Goal: Register for event/course

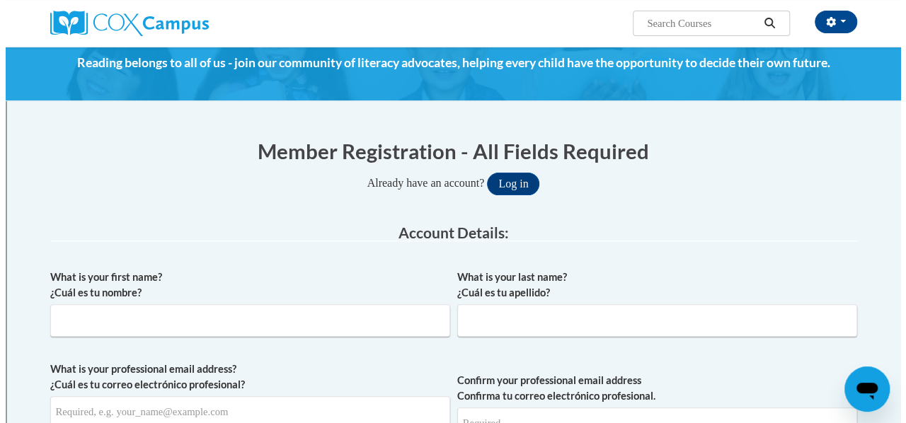
scroll to position [59, 0]
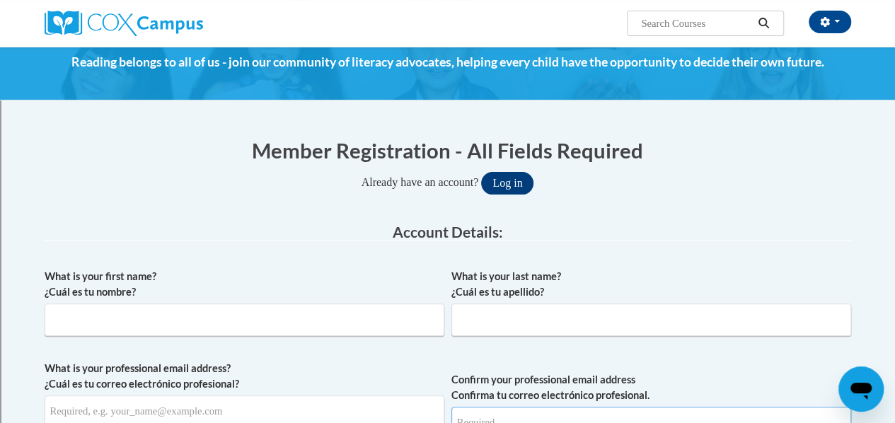
type input "robin.zigas@rusd.org"
click at [524, 179] on button "Log in" at bounding box center [507, 183] width 52 height 23
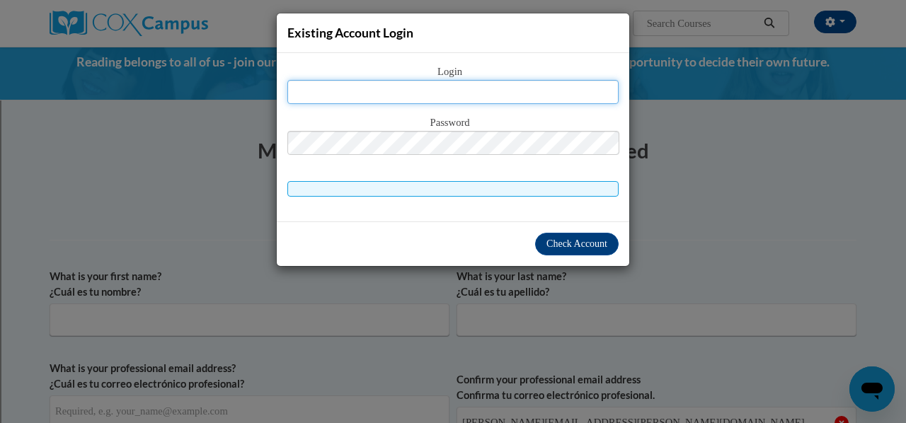
click at [480, 88] on input "text" at bounding box center [452, 92] width 331 height 24
type input "robin.zigas@rusd.org"
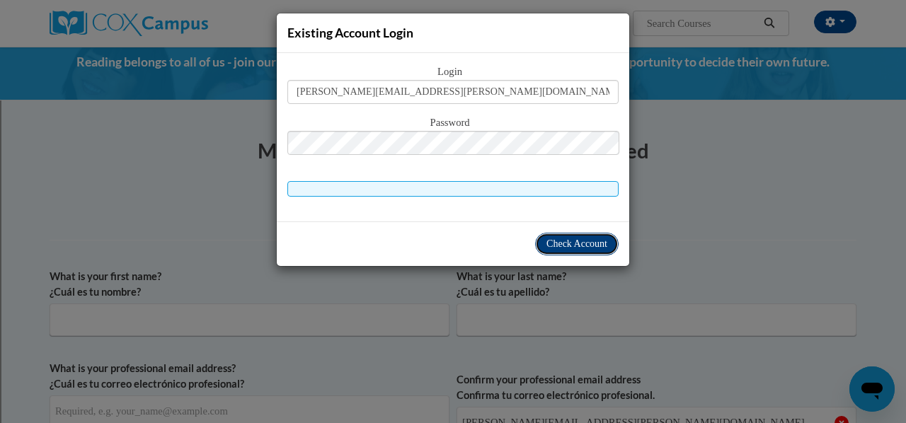
click at [557, 244] on span "Check Account" at bounding box center [576, 243] width 61 height 11
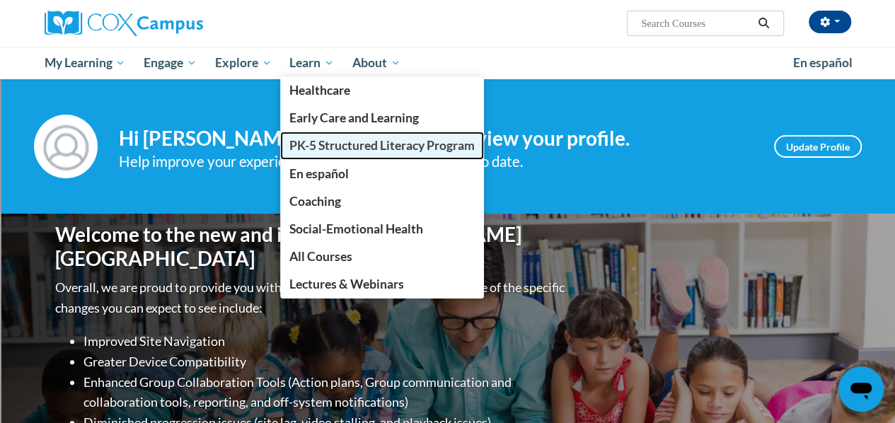
click at [330, 148] on span "PK-5 Structured Literacy Program" at bounding box center [381, 145] width 185 height 15
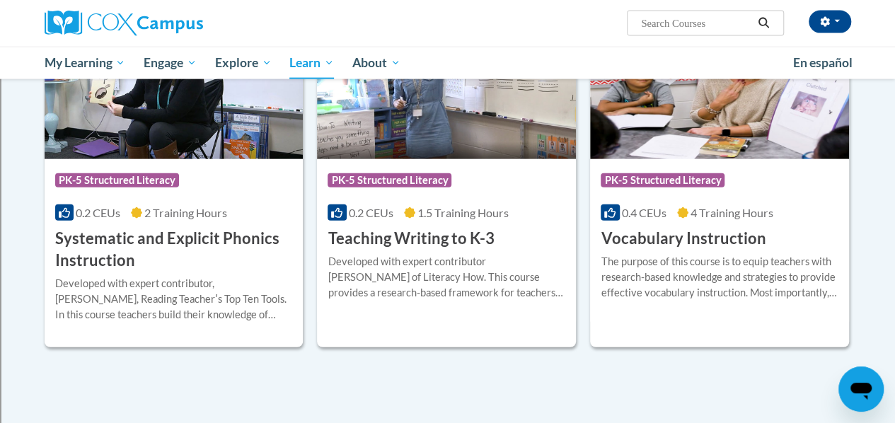
scroll to position [1611, 0]
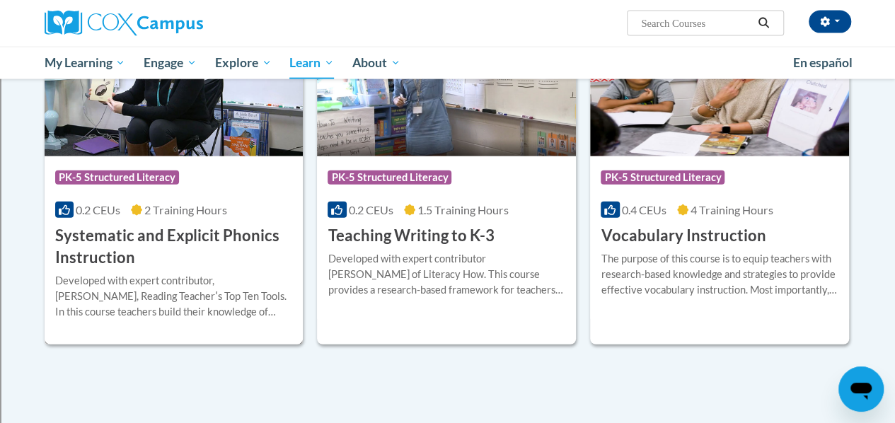
click at [127, 236] on h3 "Systematic and Explicit Phonics Instruction" at bounding box center [174, 247] width 238 height 44
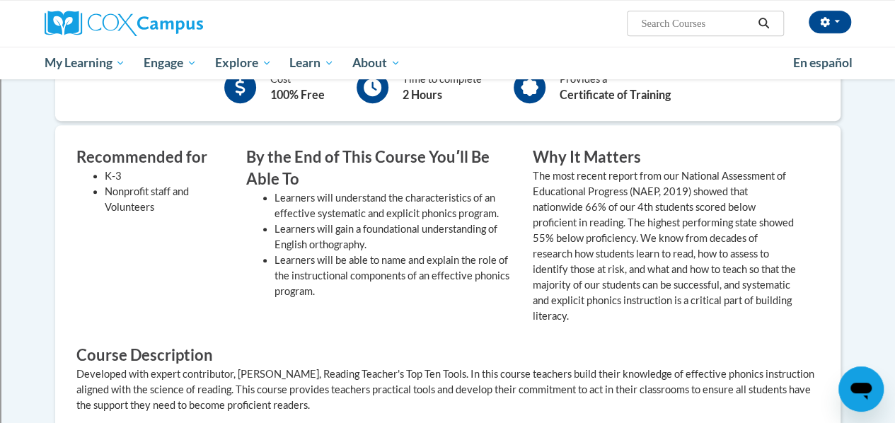
scroll to position [420, 0]
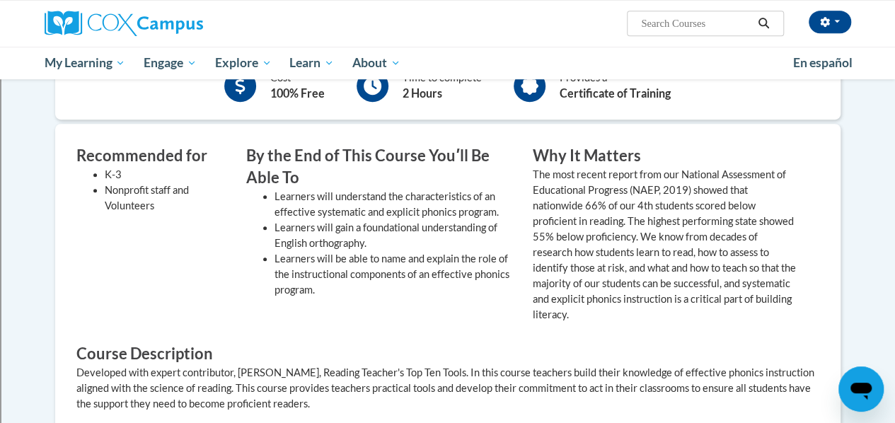
click at [699, 241] on div "The most recent report from our National Assessment of Educational Progress (NA…" at bounding box center [665, 245] width 265 height 156
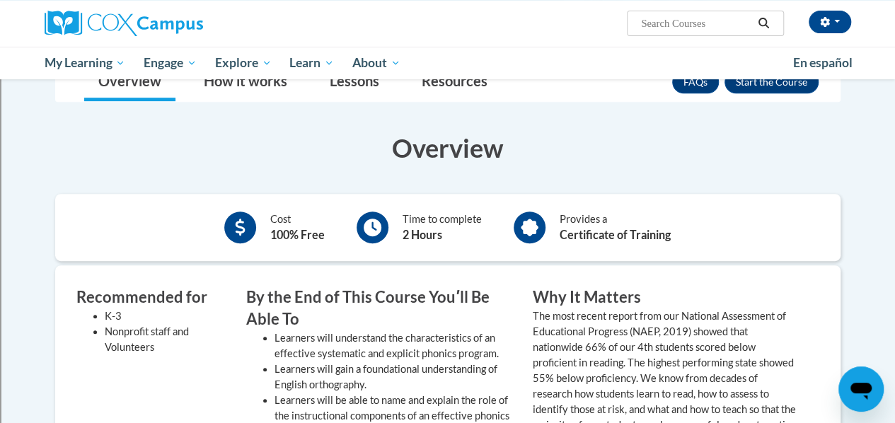
scroll to position [171, 0]
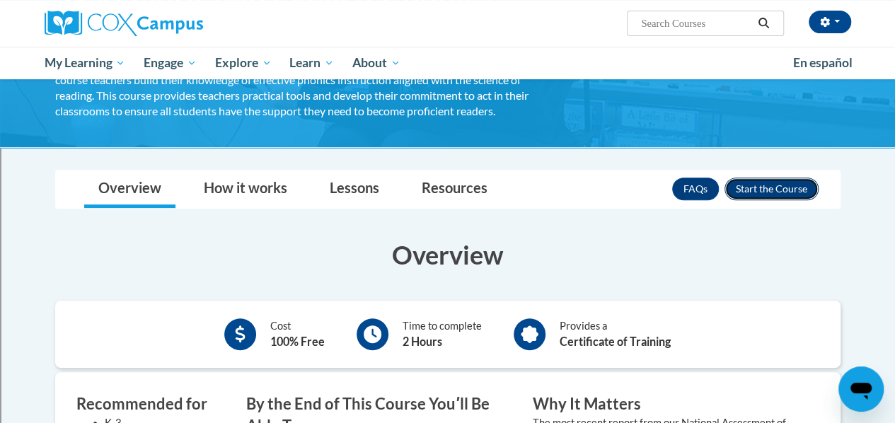
click at [794, 188] on button "Enroll" at bounding box center [771, 189] width 94 height 23
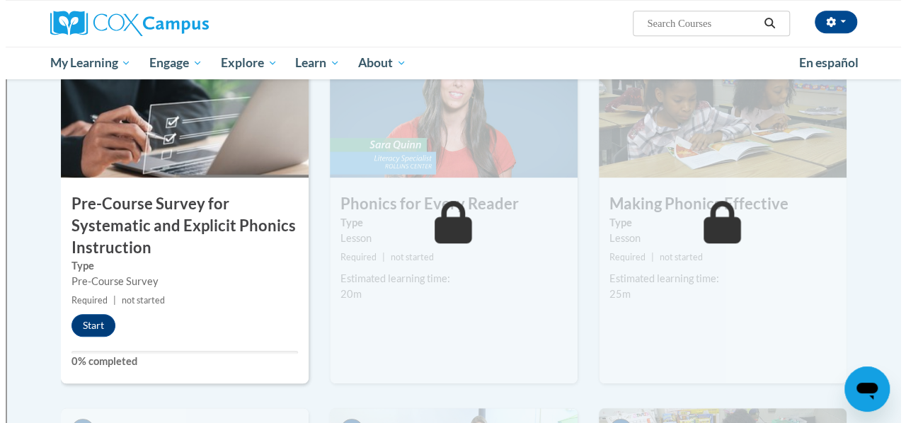
scroll to position [366, 0]
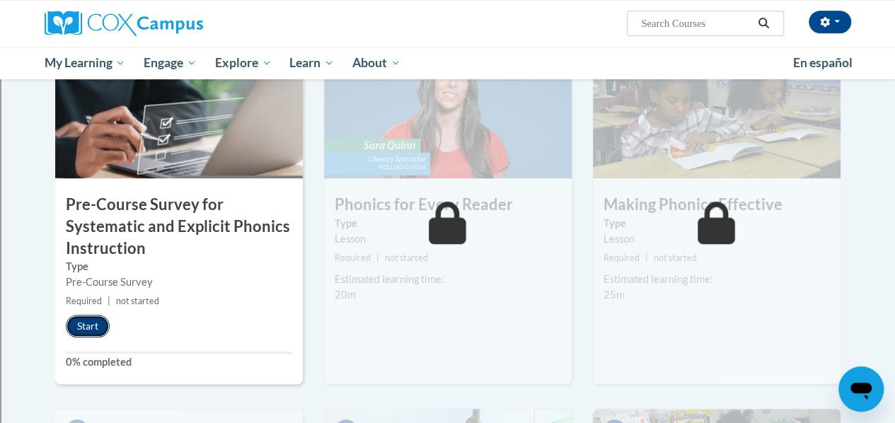
click at [77, 328] on button "Start" at bounding box center [88, 326] width 44 height 23
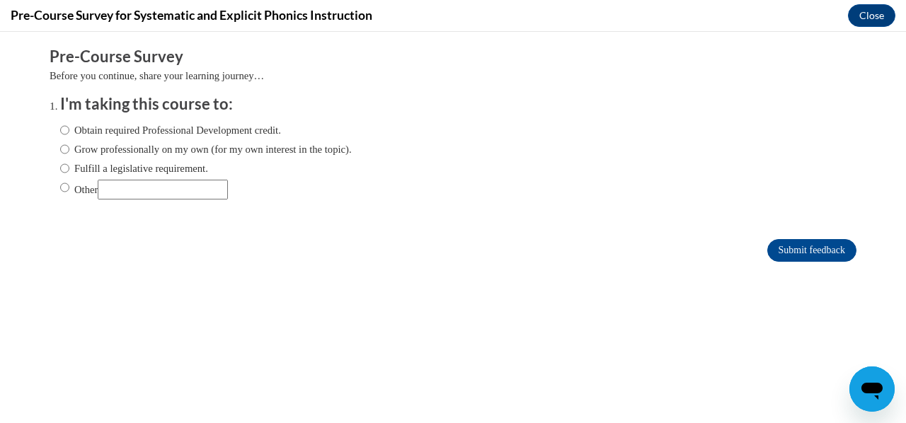
scroll to position [0, 0]
click at [60, 125] on input "Obtain required Professional Development credit." at bounding box center [64, 130] width 9 height 16
radio input "true"
click at [788, 250] on input "Submit feedback" at bounding box center [811, 250] width 89 height 23
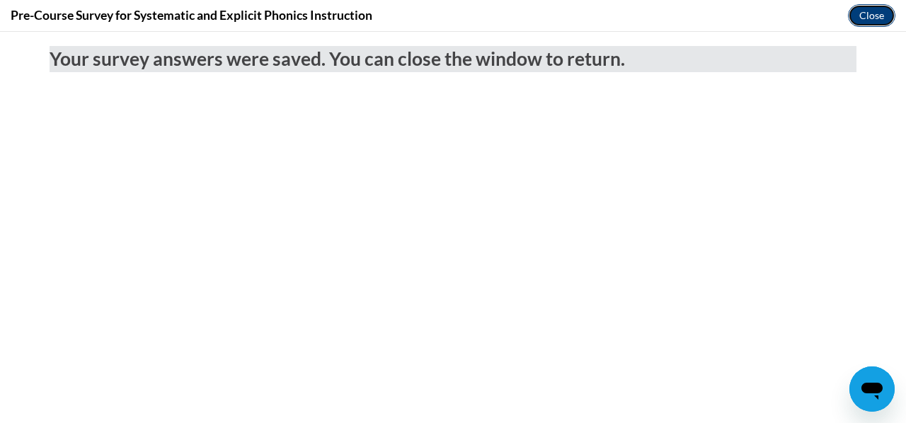
click at [872, 17] on button "Close" at bounding box center [871, 15] width 47 height 23
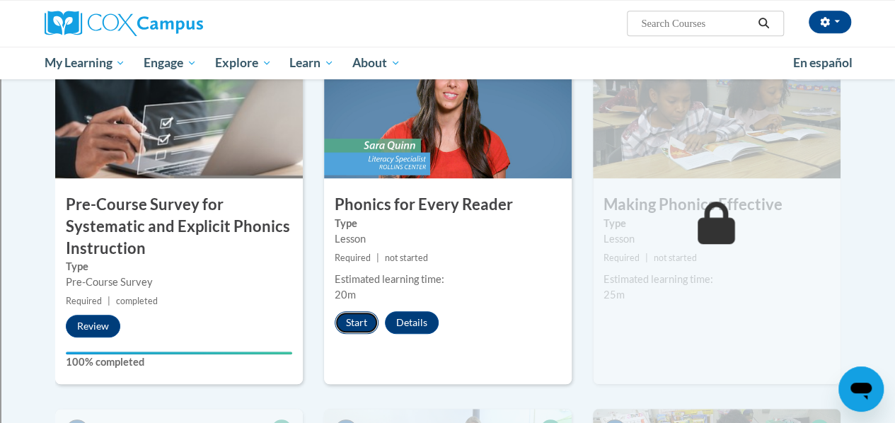
click at [355, 321] on button "Start" at bounding box center [357, 322] width 44 height 23
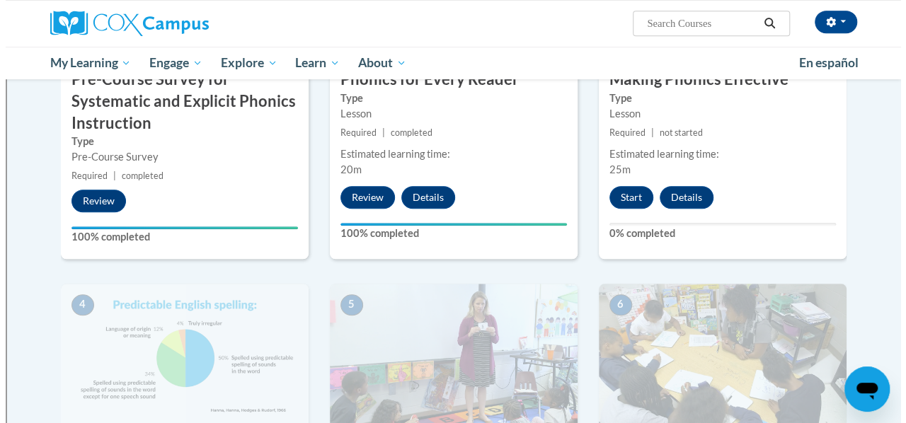
scroll to position [492, 0]
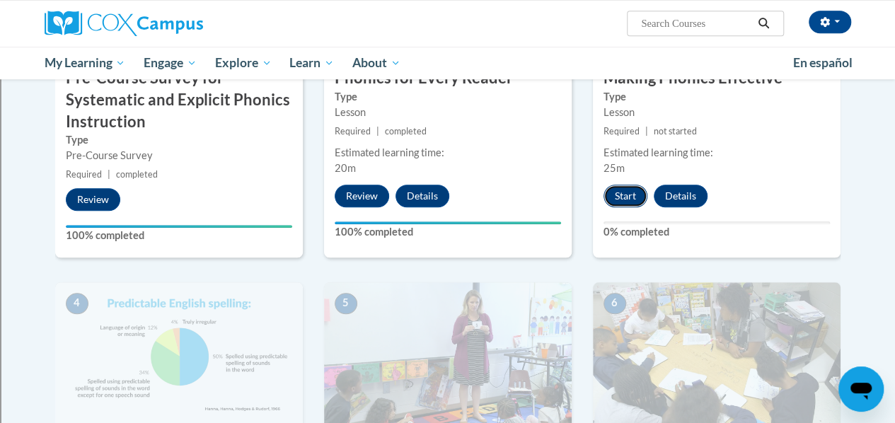
click at [616, 193] on button "Start" at bounding box center [626, 196] width 44 height 23
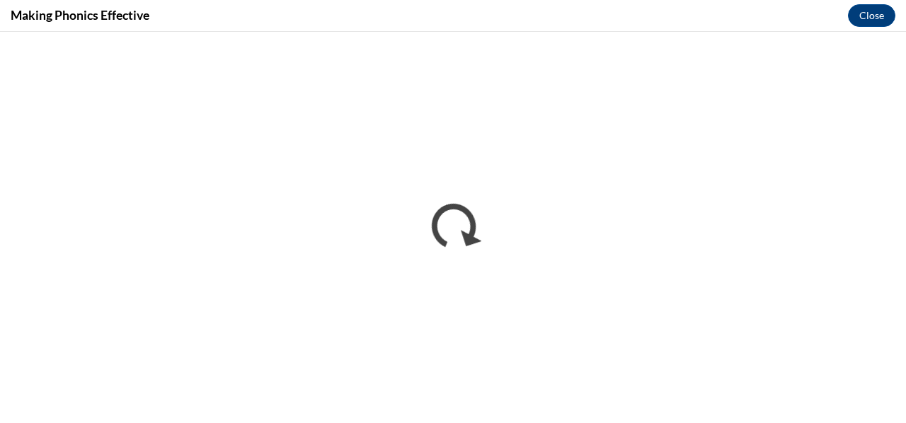
scroll to position [0, 0]
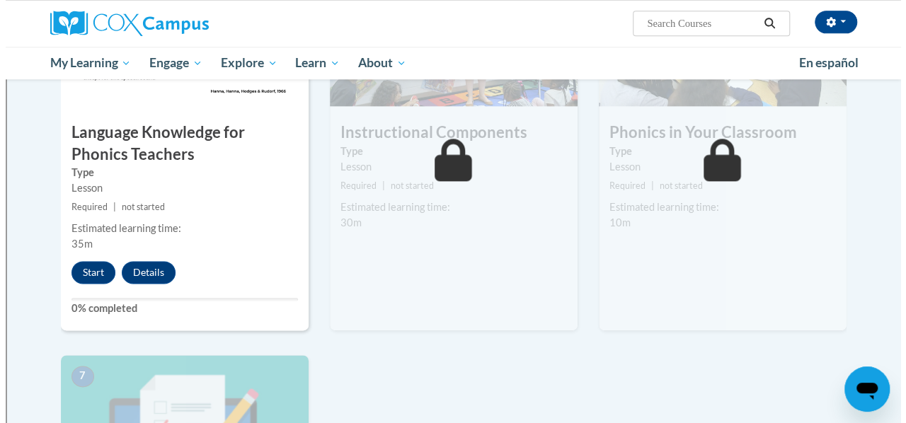
scroll to position [781, 0]
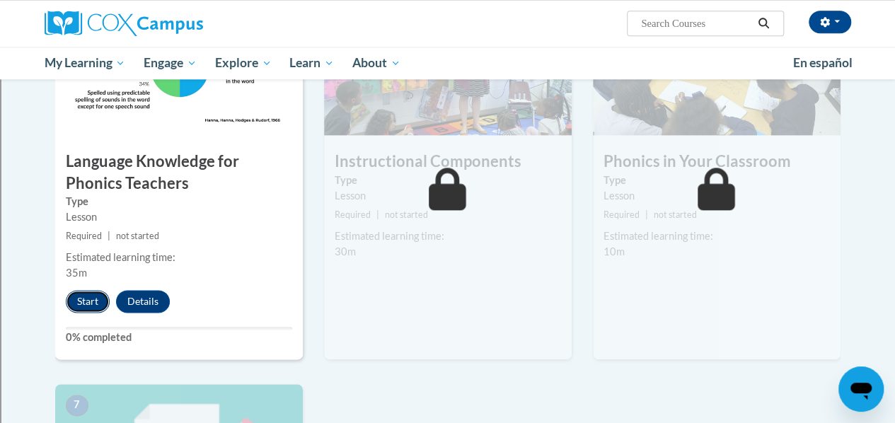
click at [86, 296] on button "Start" at bounding box center [88, 301] width 44 height 23
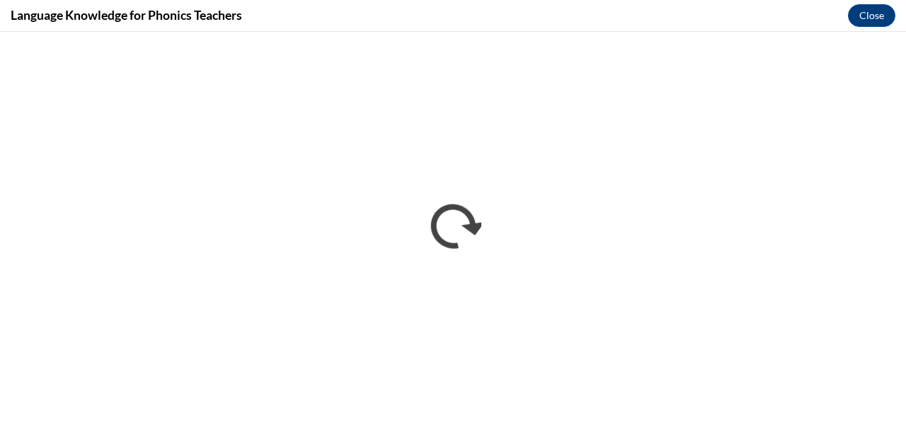
scroll to position [0, 0]
